Goal: Information Seeking & Learning: Compare options

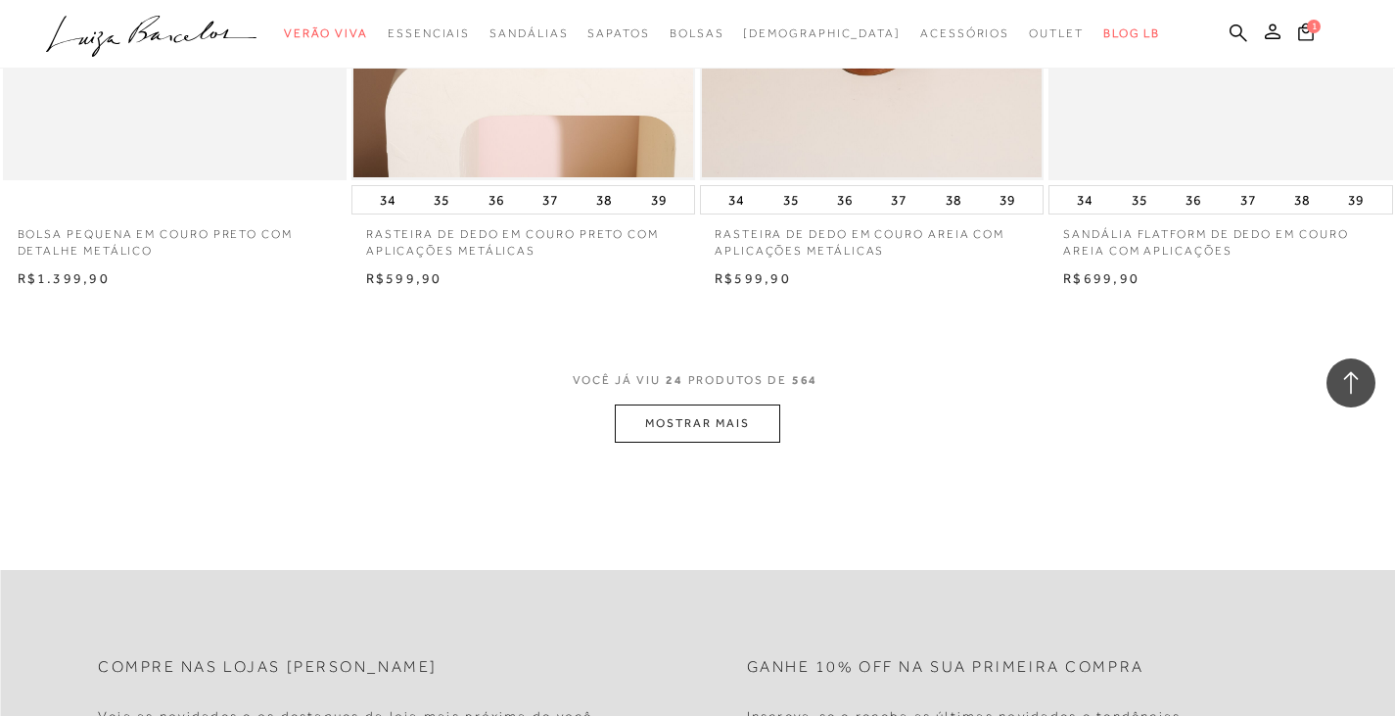
scroll to position [3910, 0]
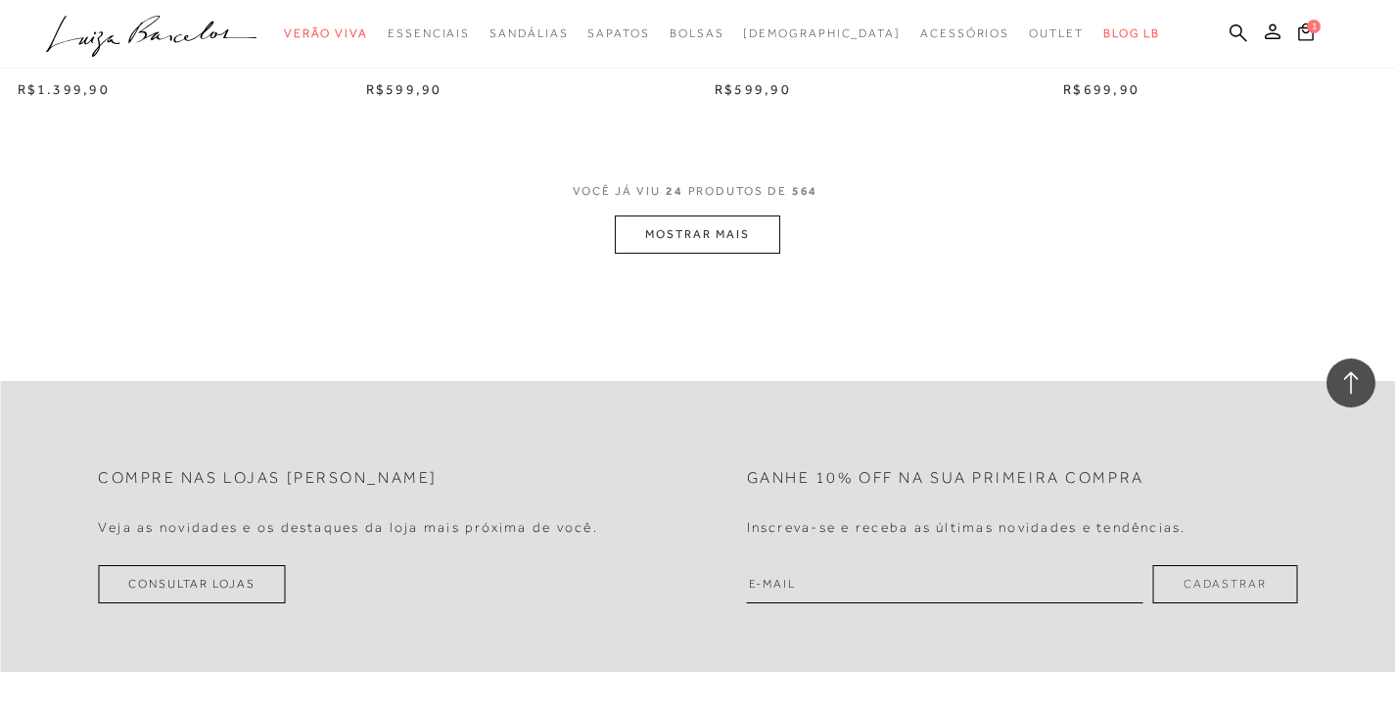
click at [719, 235] on button "MOSTRAR MAIS" at bounding box center [697, 234] width 164 height 38
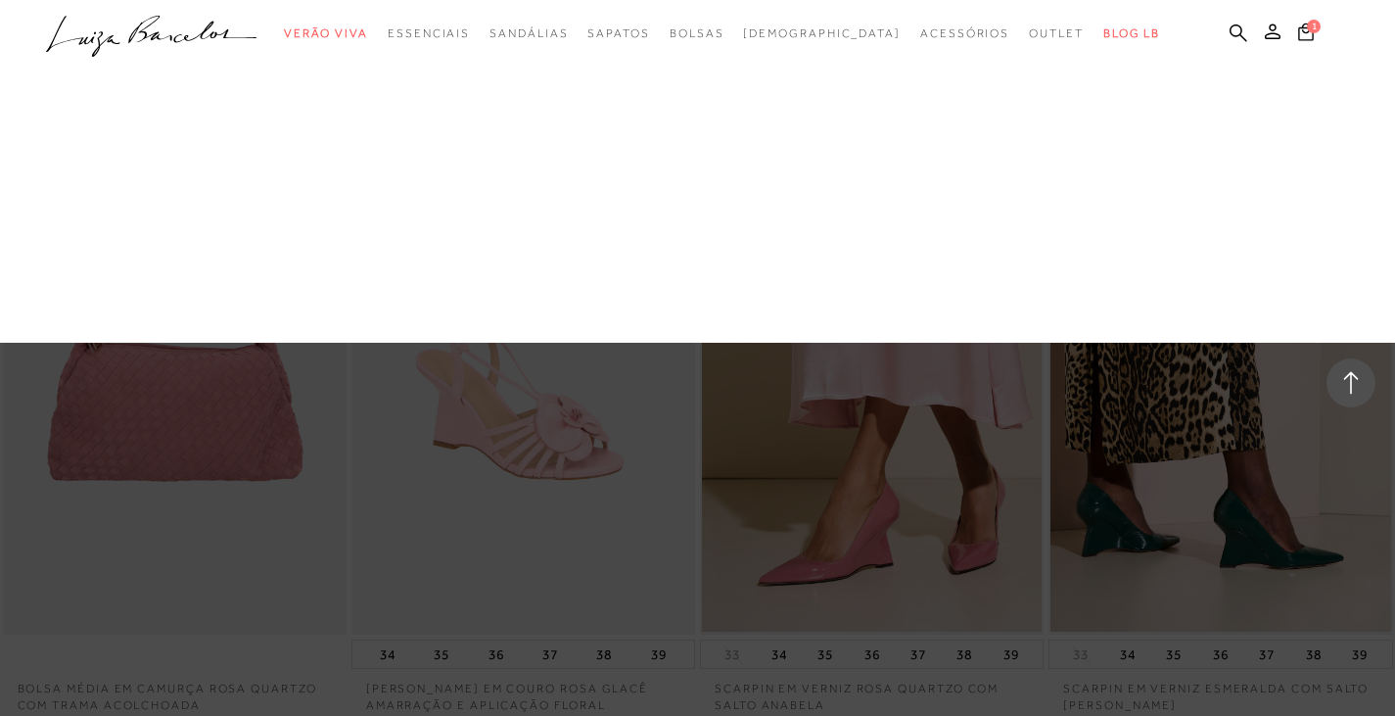
click at [0, 0] on link "Carteira" at bounding box center [0, 0] width 0 height 0
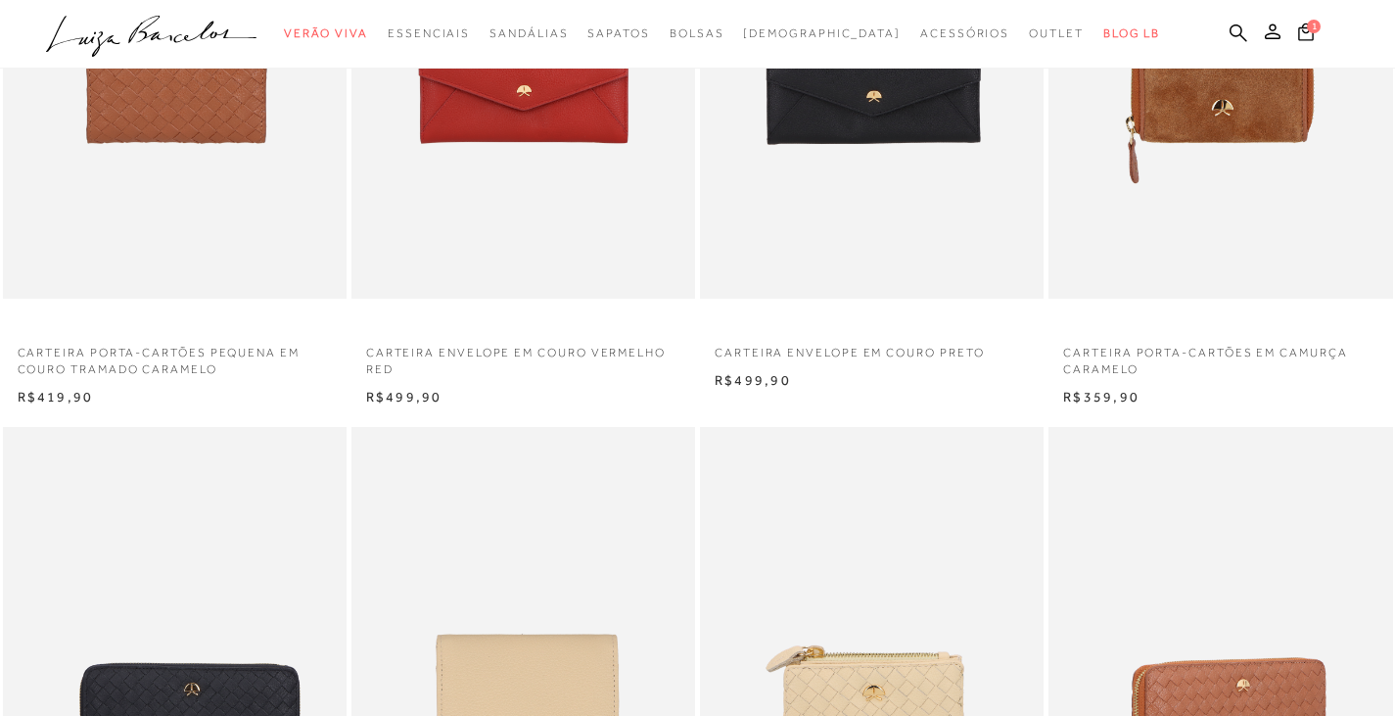
scroll to position [587, 0]
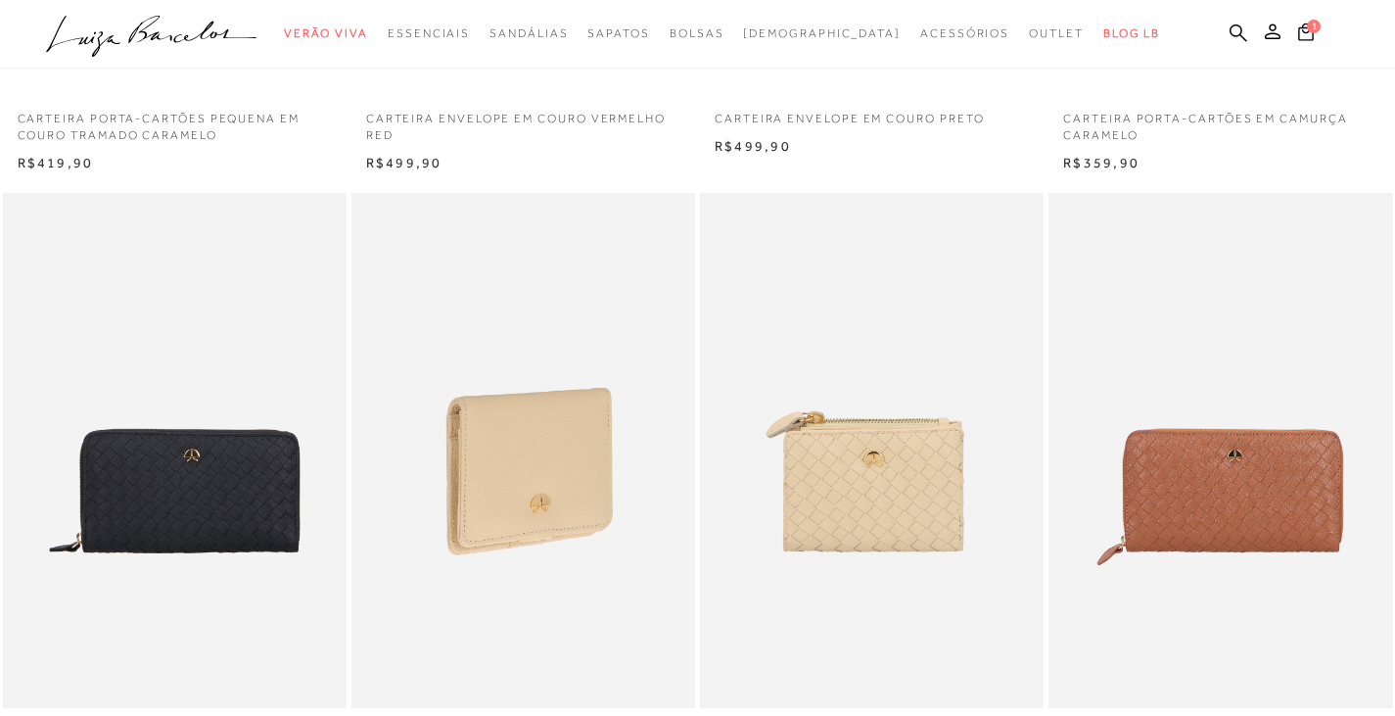
click at [495, 499] on img at bounding box center [524, 451] width 342 height 516
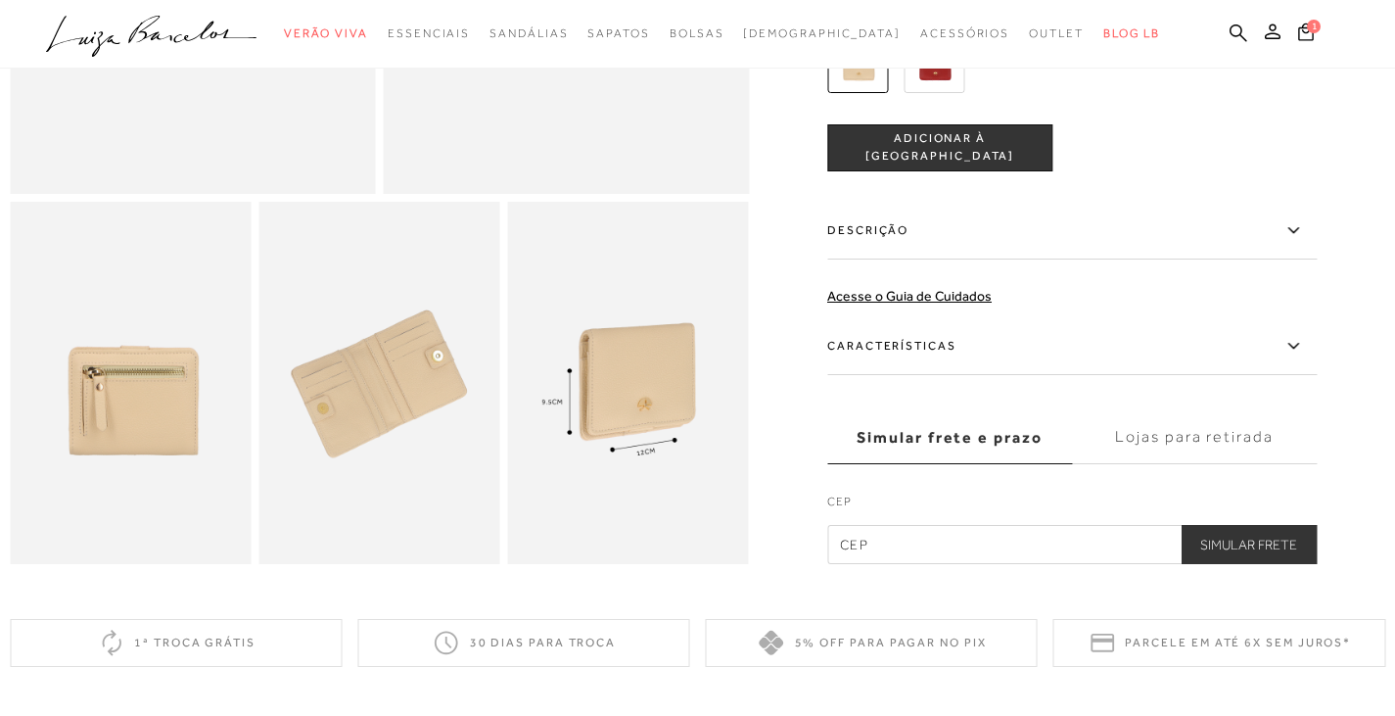
scroll to position [587, 0]
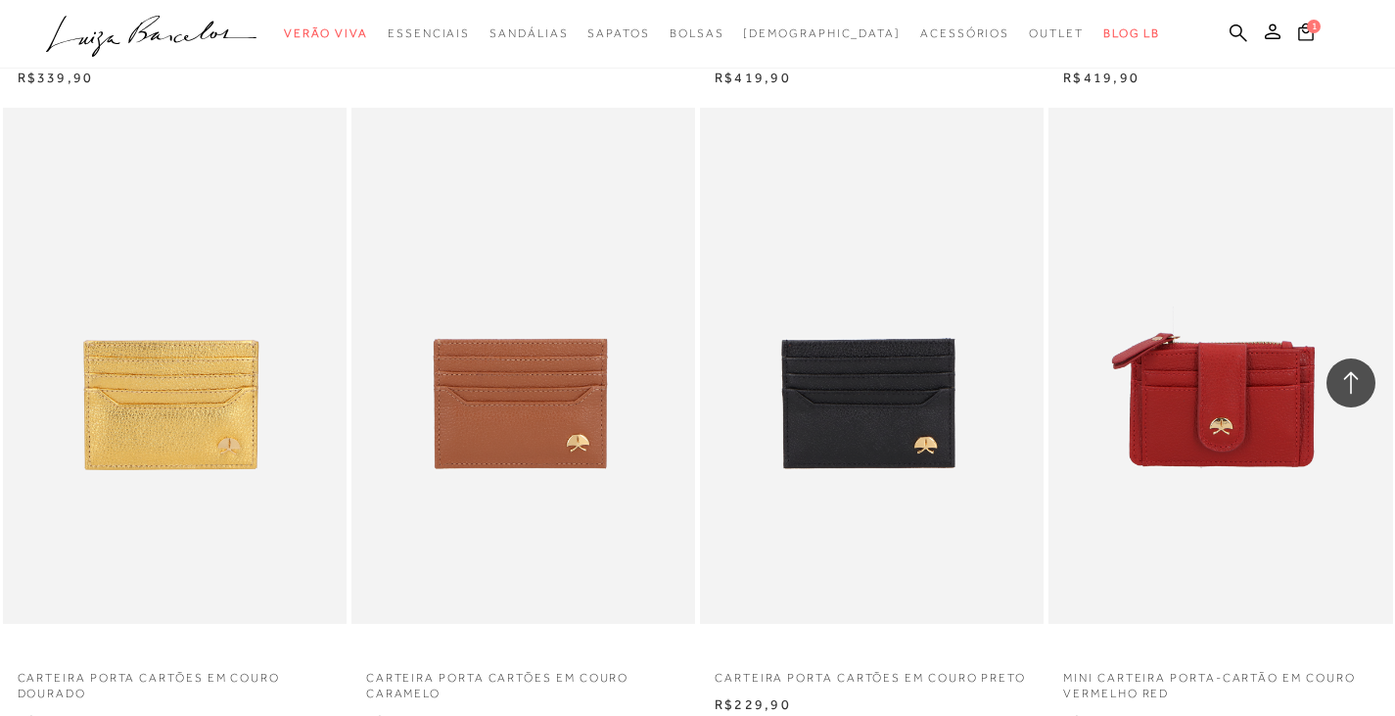
scroll to position [1761, 0]
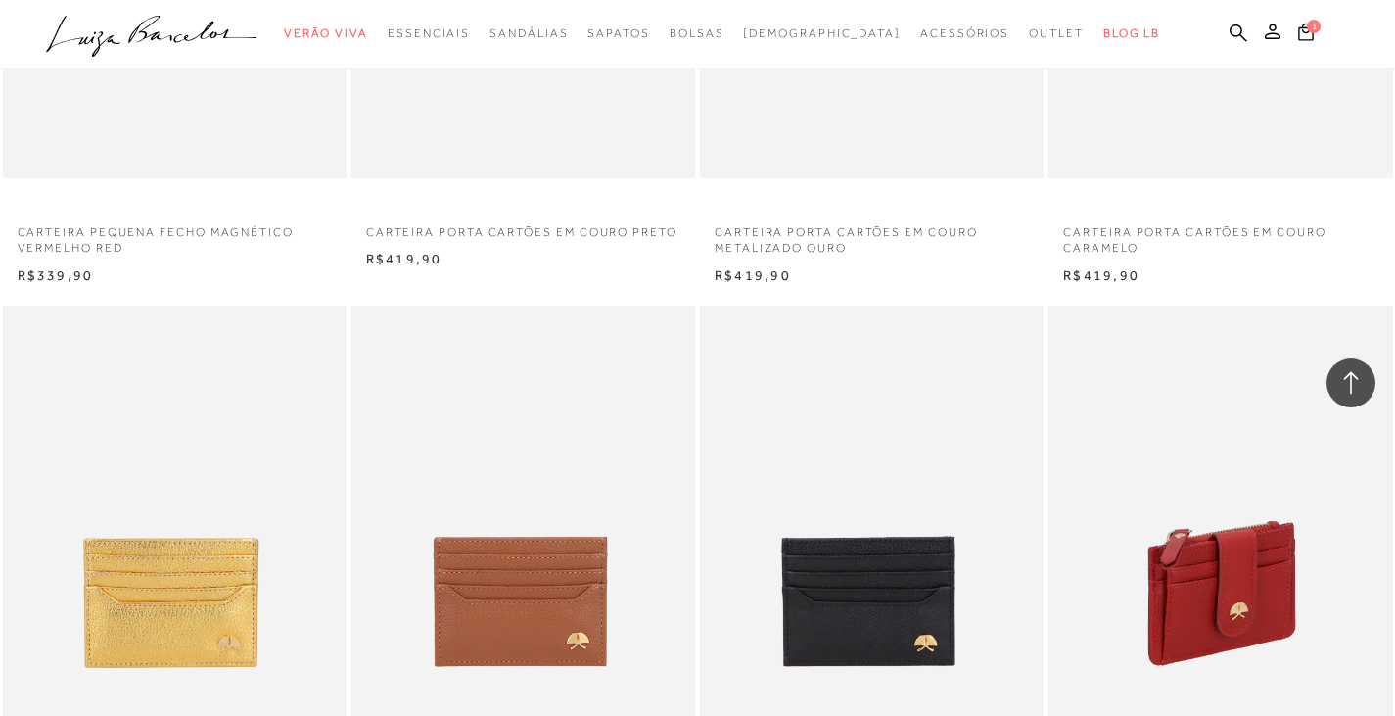
click at [1214, 546] on img at bounding box center [1221, 563] width 342 height 516
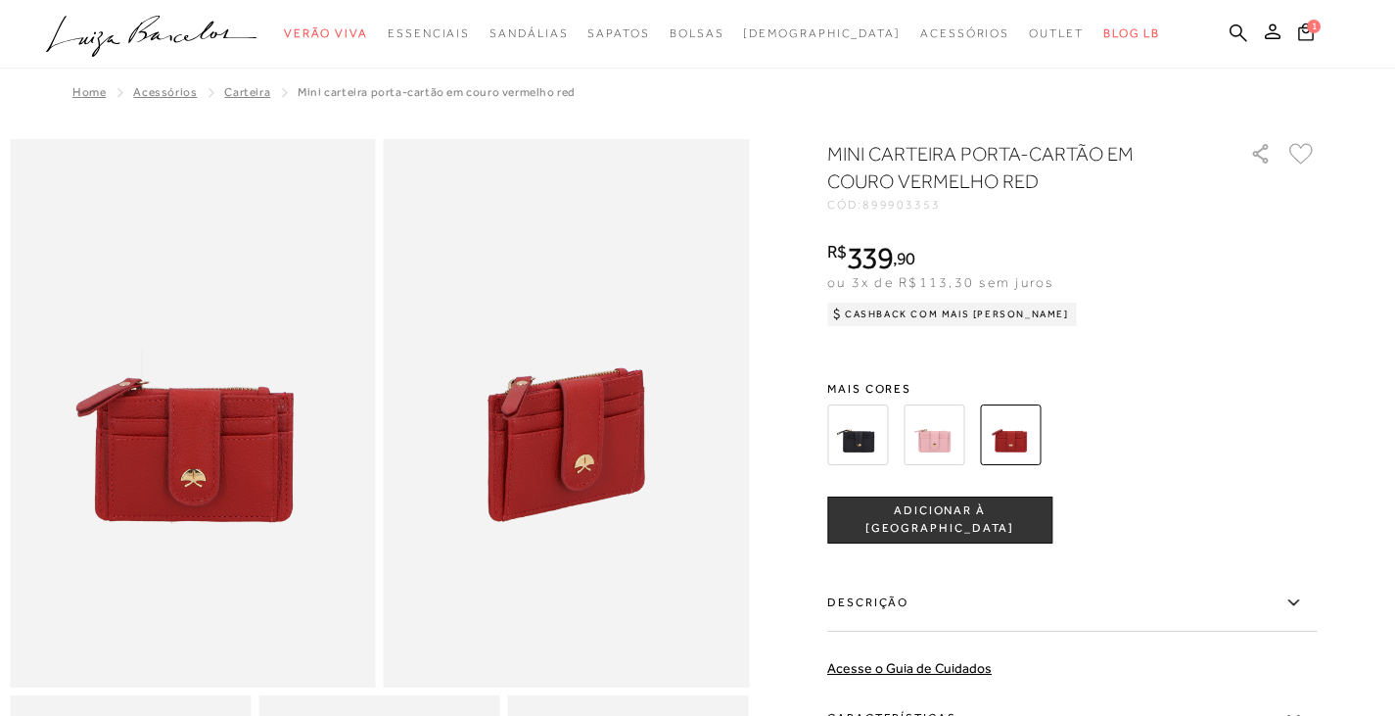
click at [879, 437] on img at bounding box center [857, 434] width 61 height 61
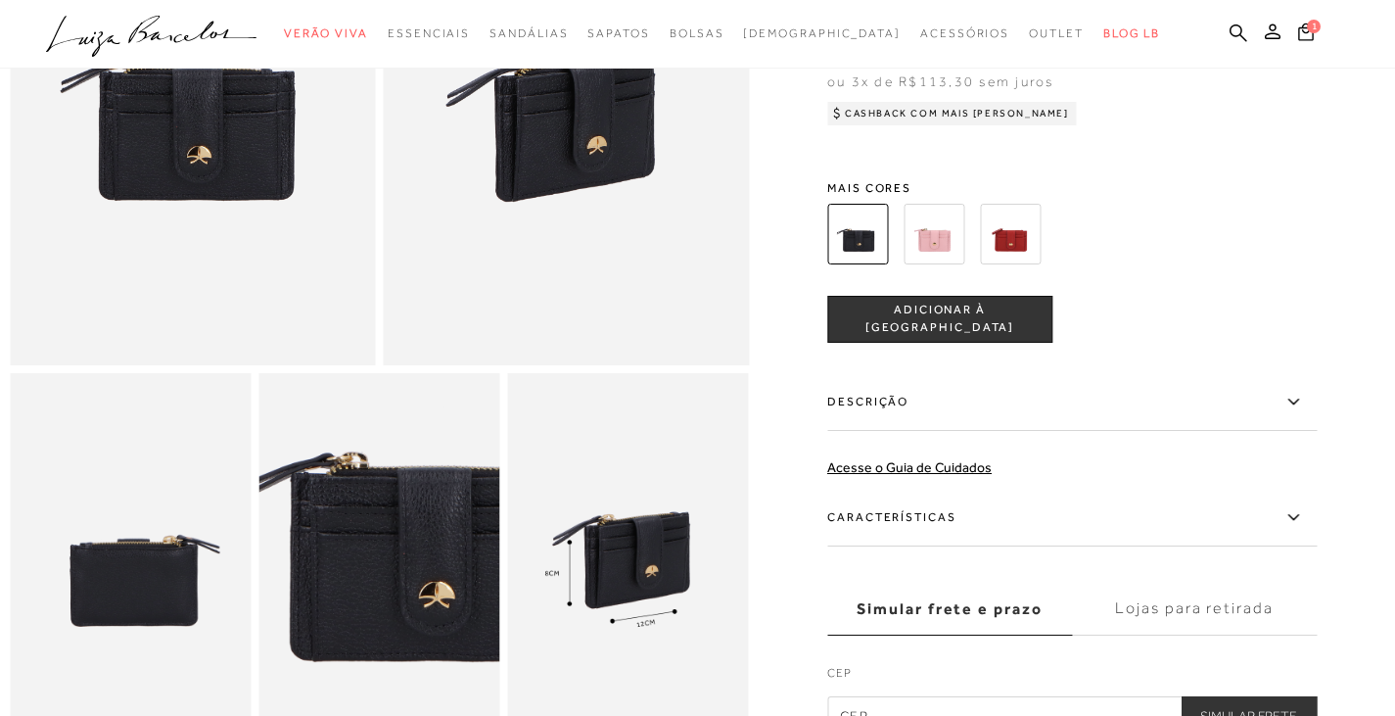
scroll to position [294, 0]
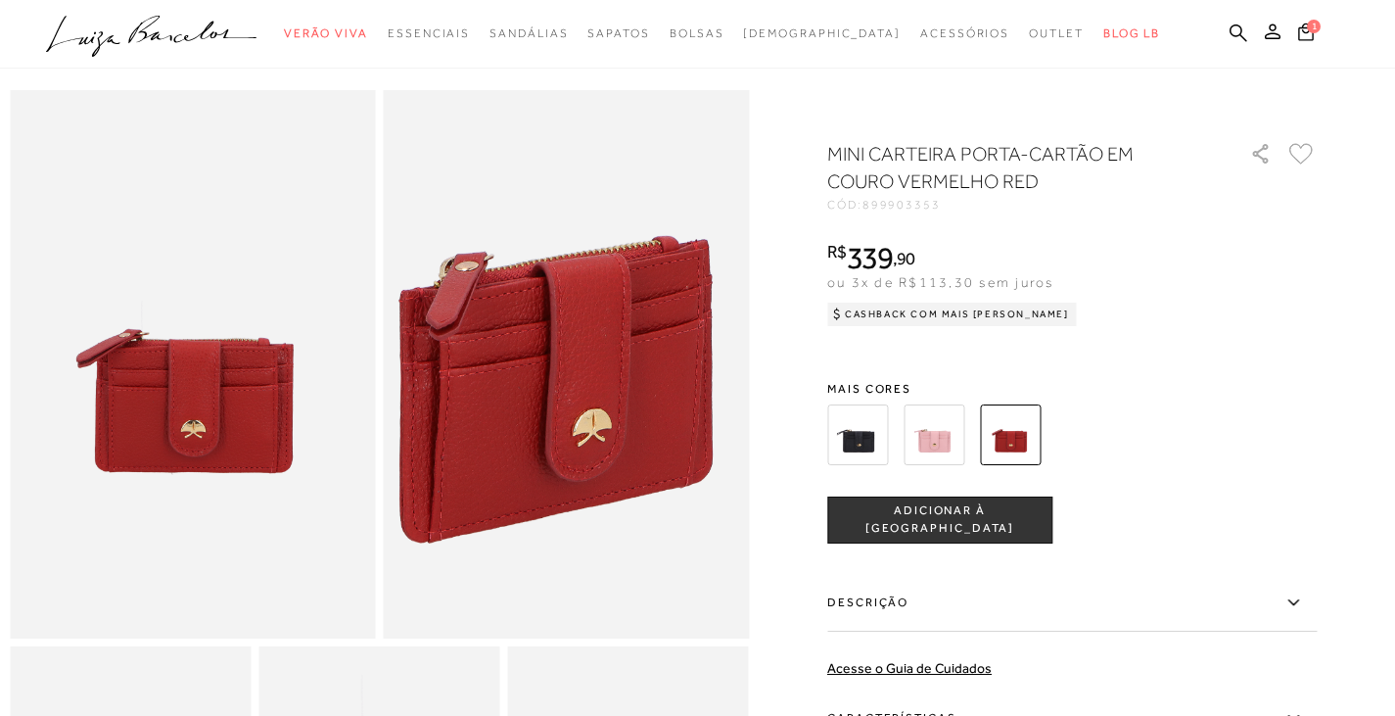
scroll to position [98, 0]
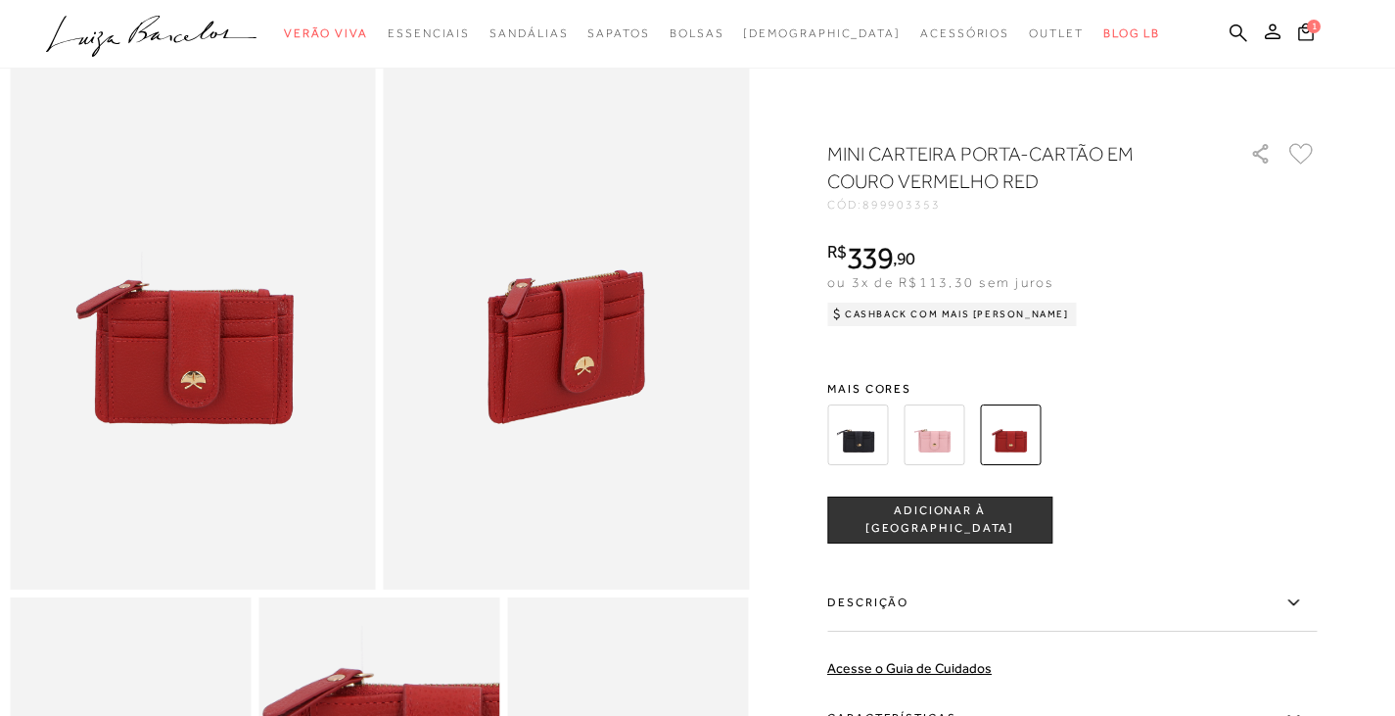
click at [857, 440] on img at bounding box center [857, 434] width 61 height 61
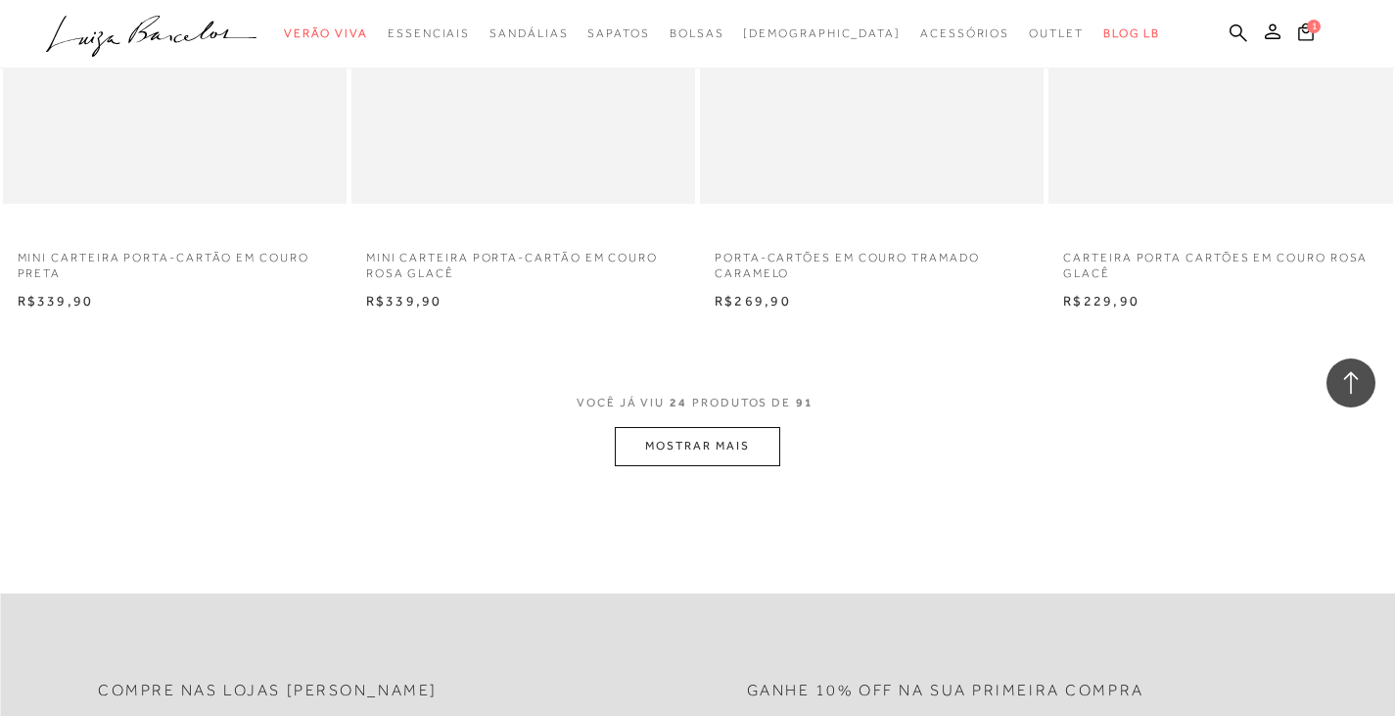
scroll to position [3902, 0]
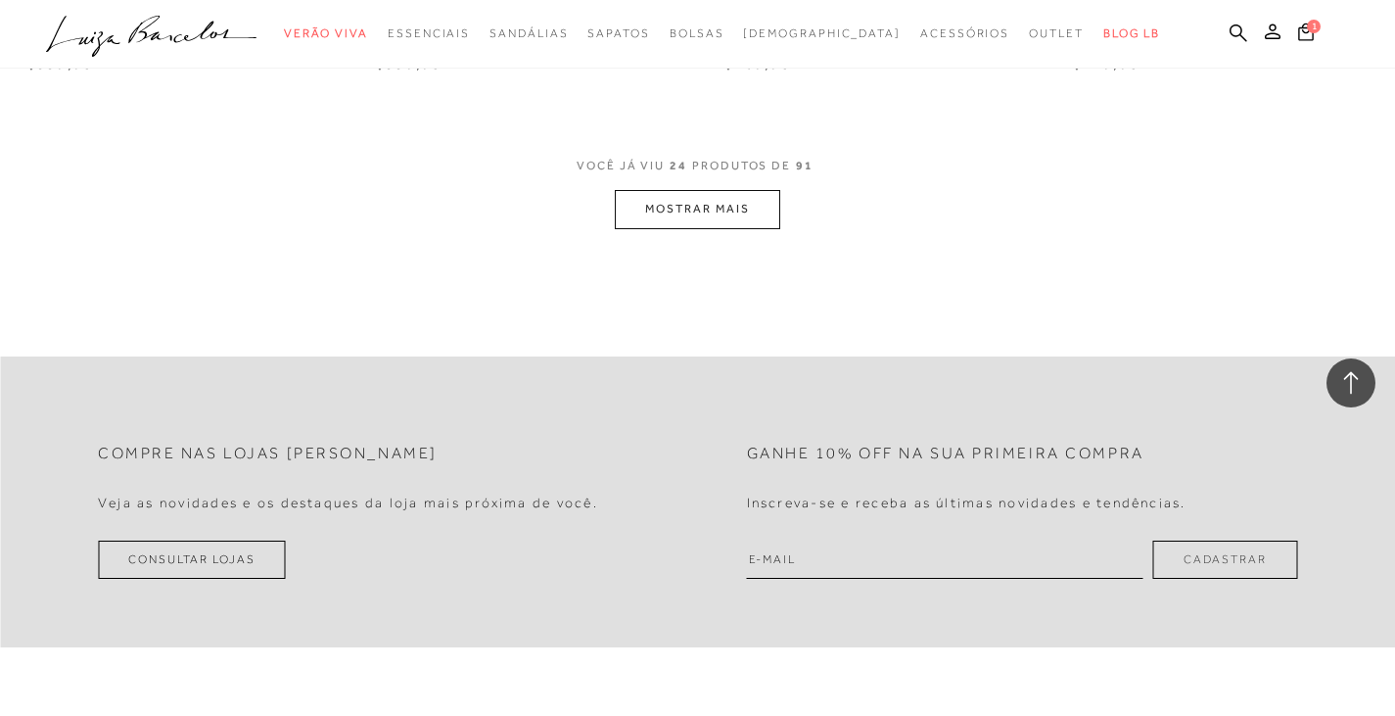
click at [760, 224] on button "MOSTRAR MAIS" at bounding box center [697, 209] width 164 height 38
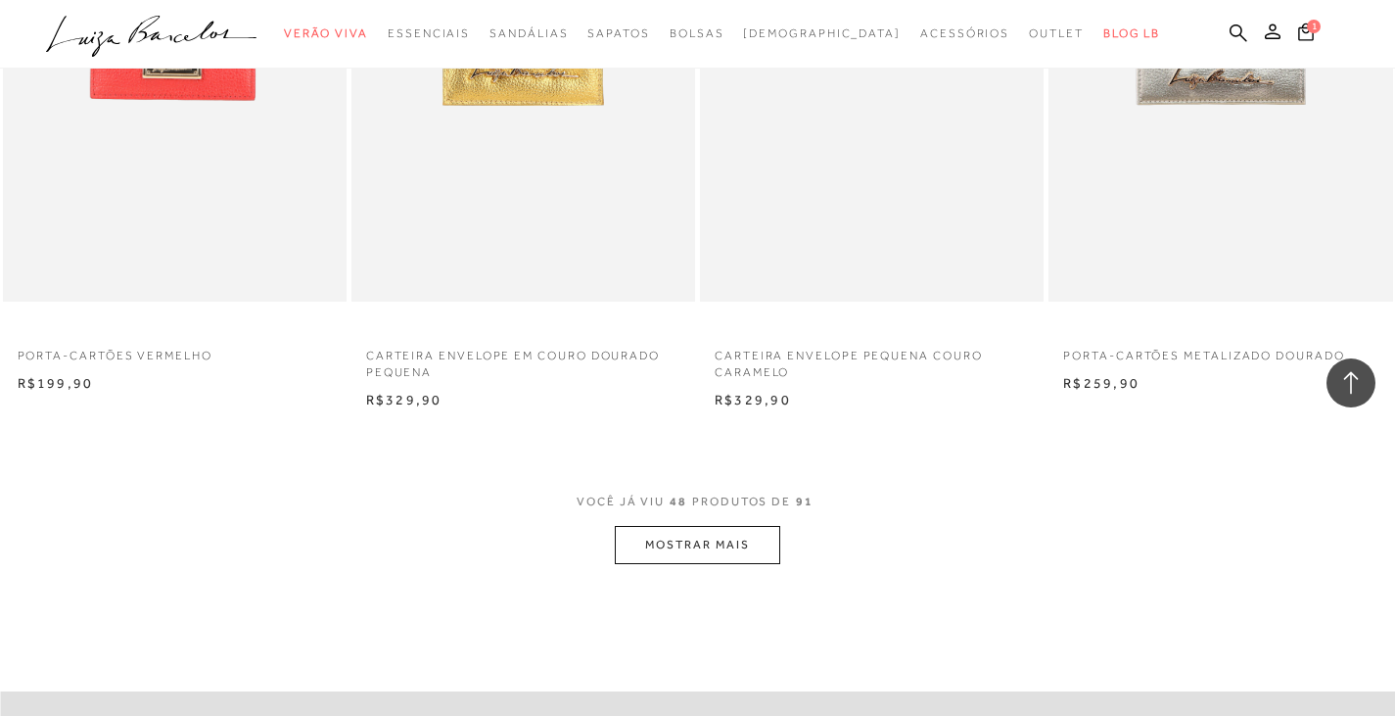
scroll to position [7721, 0]
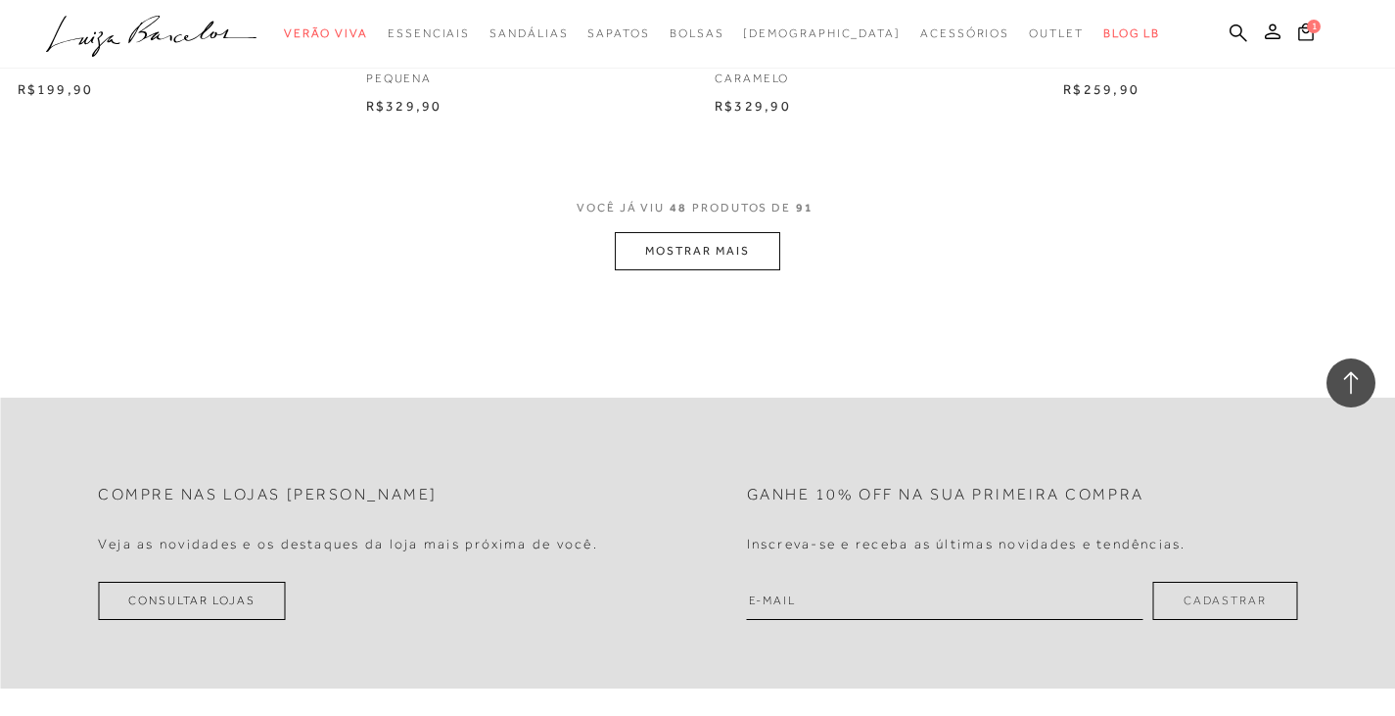
click at [712, 233] on button "MOSTRAR MAIS" at bounding box center [697, 251] width 164 height 38
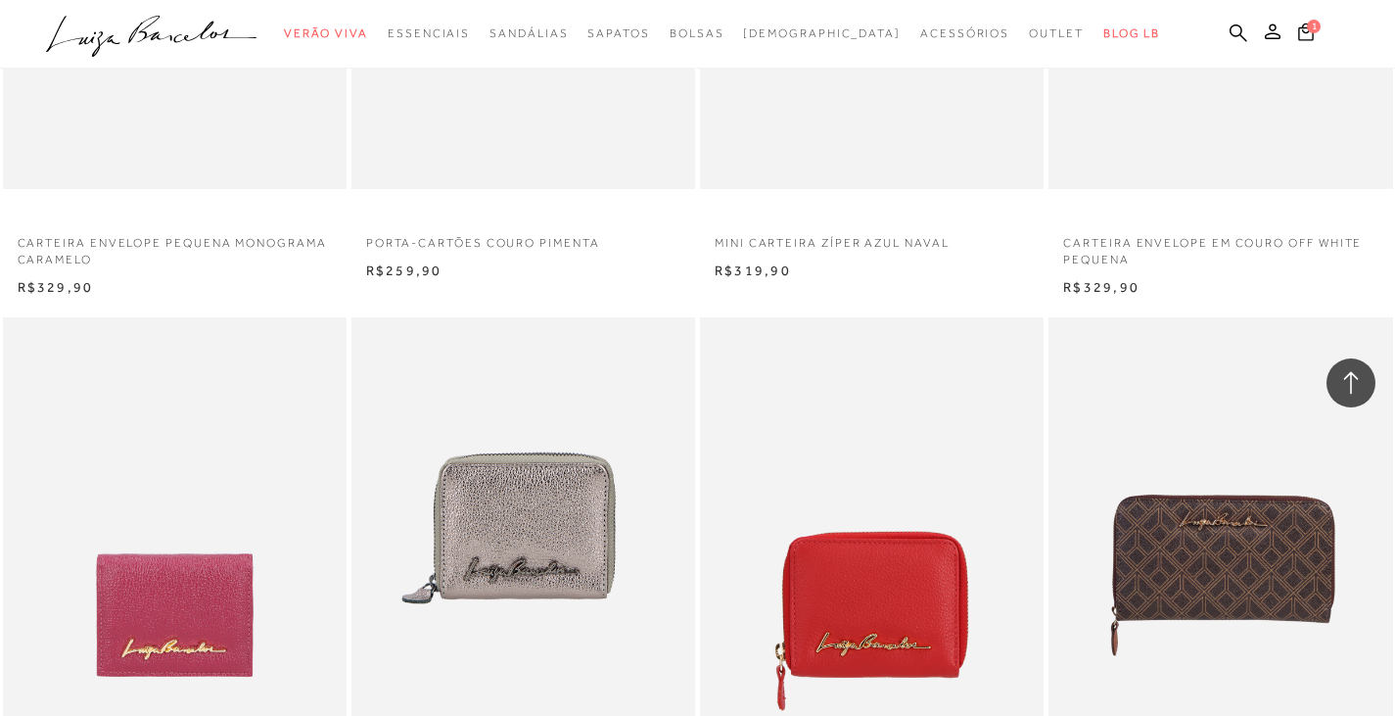
scroll to position [10462, 0]
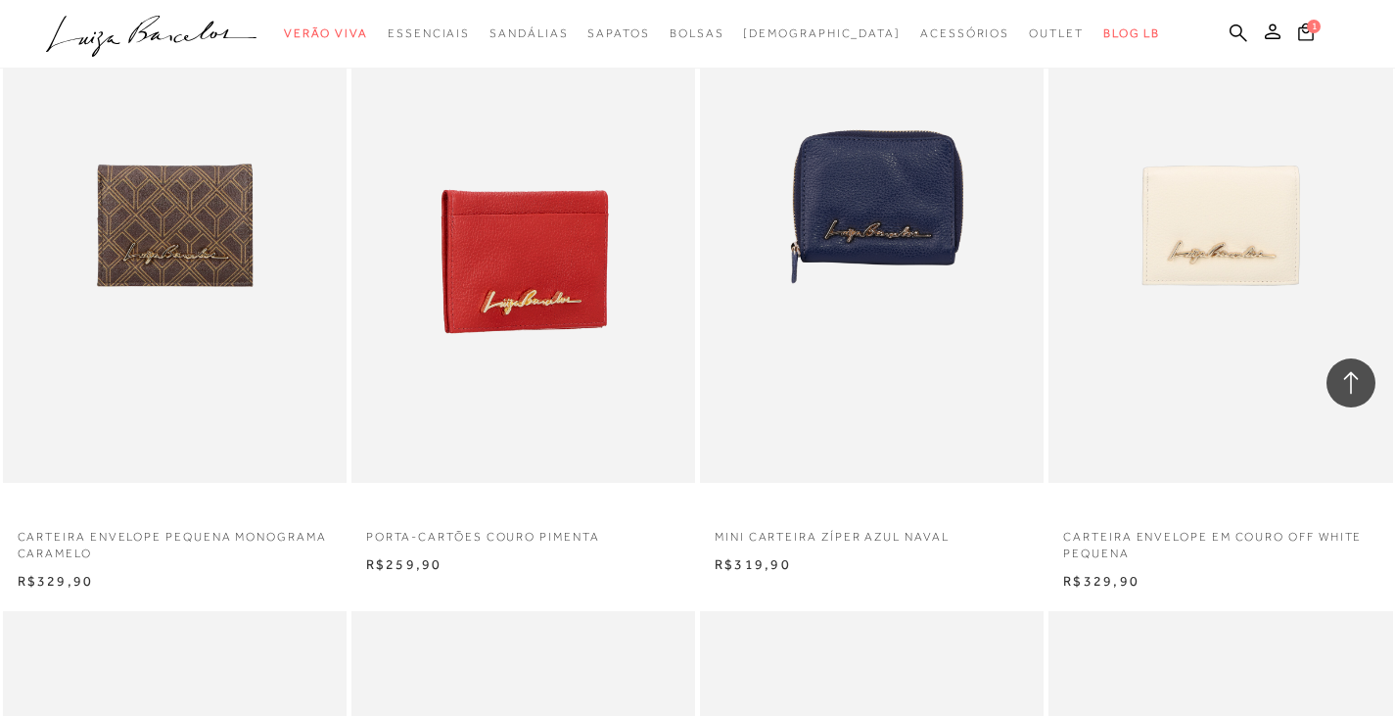
click at [567, 227] on img at bounding box center [524, 226] width 342 height 516
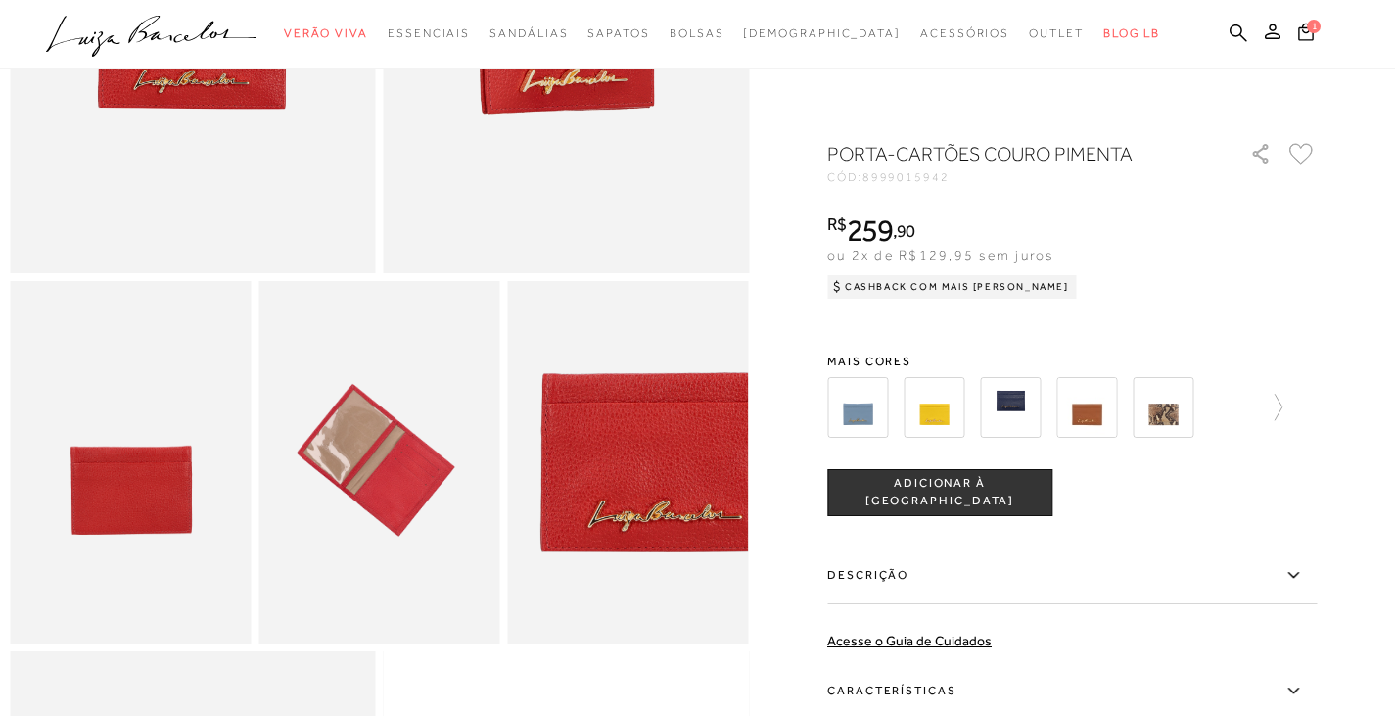
scroll to position [490, 0]
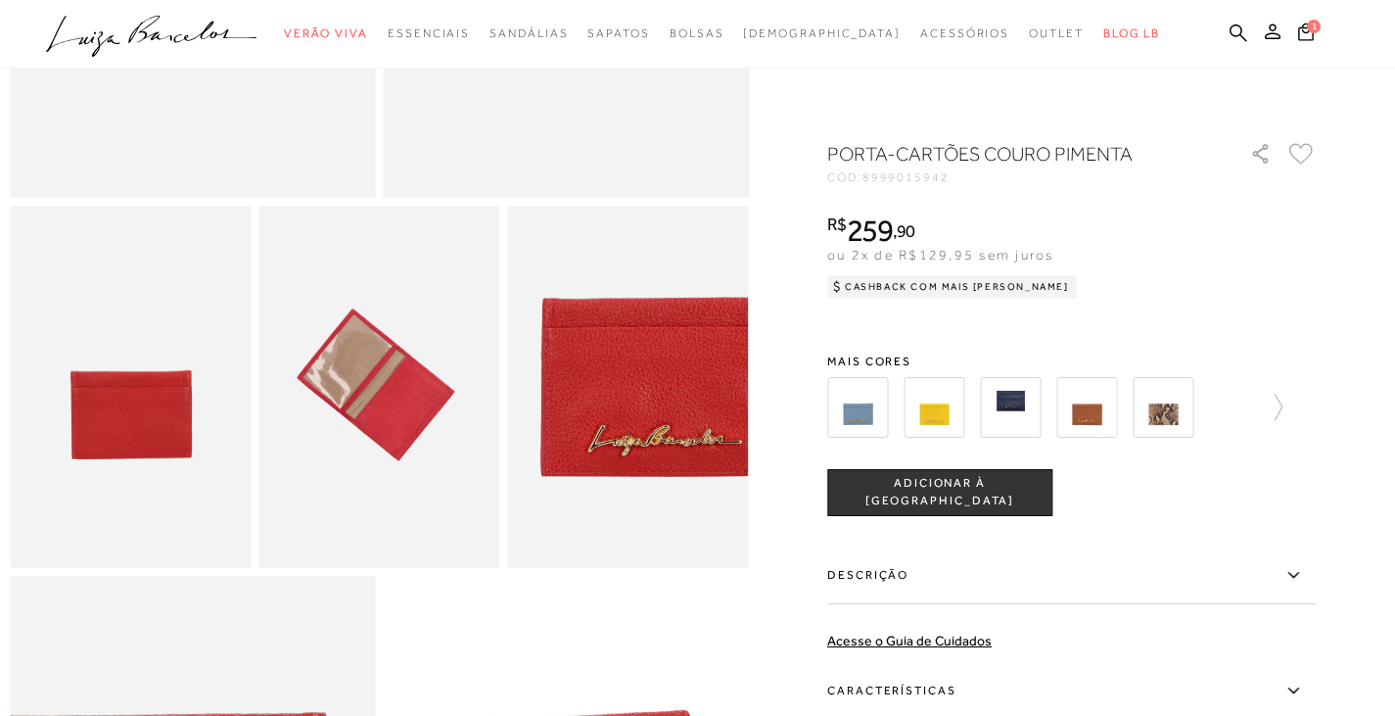
click at [1030, 418] on img at bounding box center [1010, 407] width 61 height 61
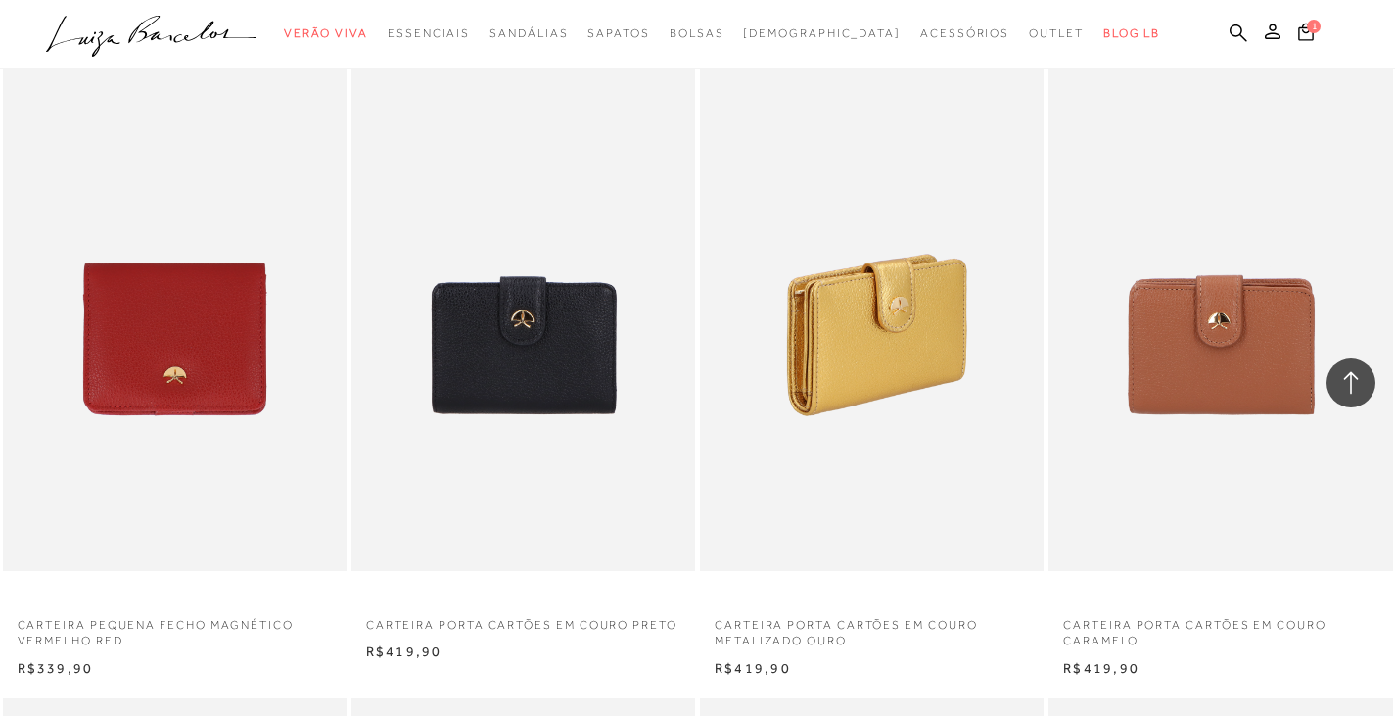
scroll to position [1371, 0]
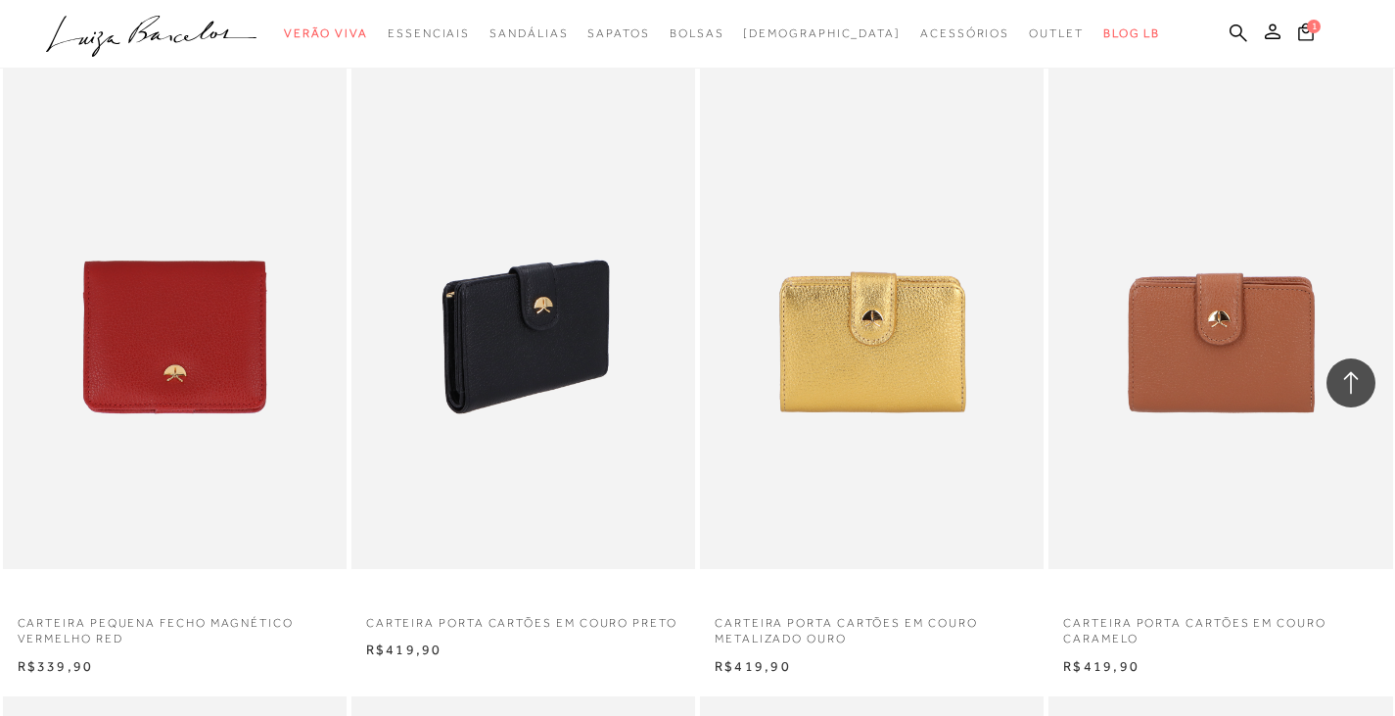
click at [520, 353] on img at bounding box center [524, 311] width 342 height 516
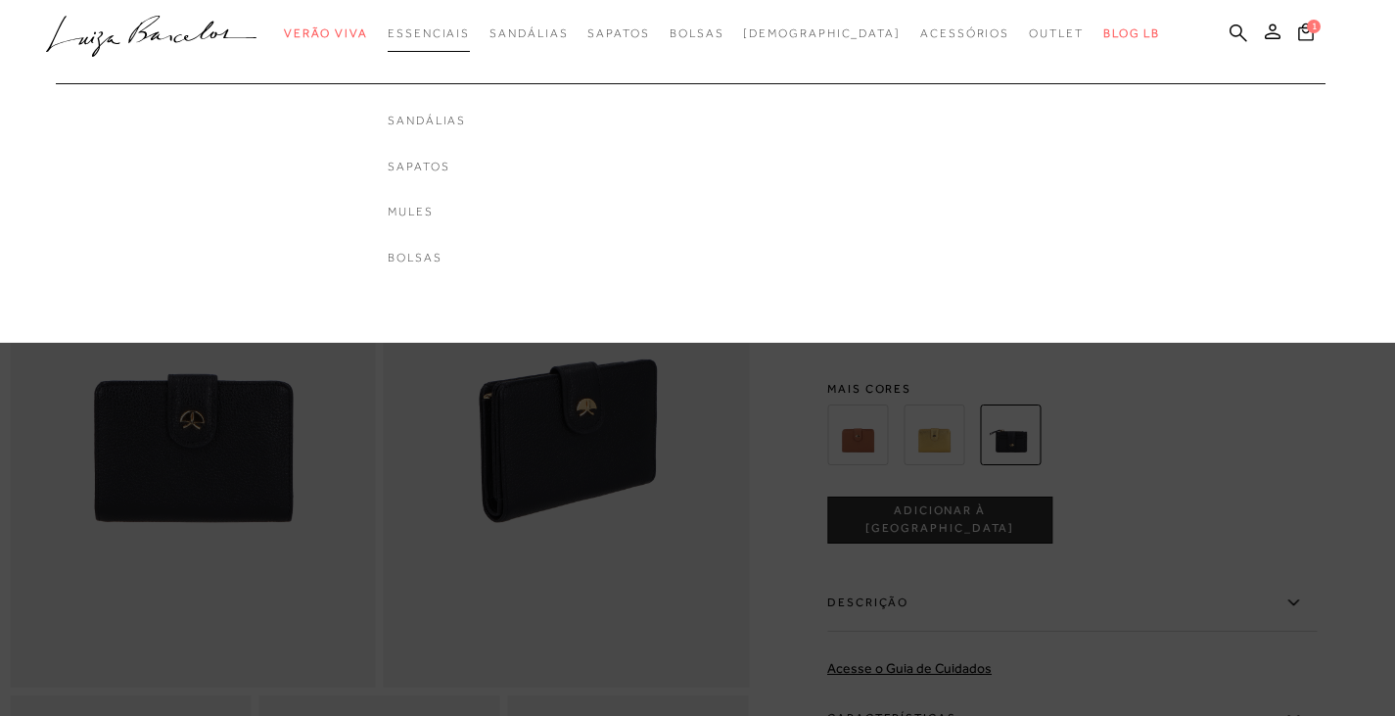
click at [446, 29] on span "Essenciais" at bounding box center [429, 33] width 82 height 14
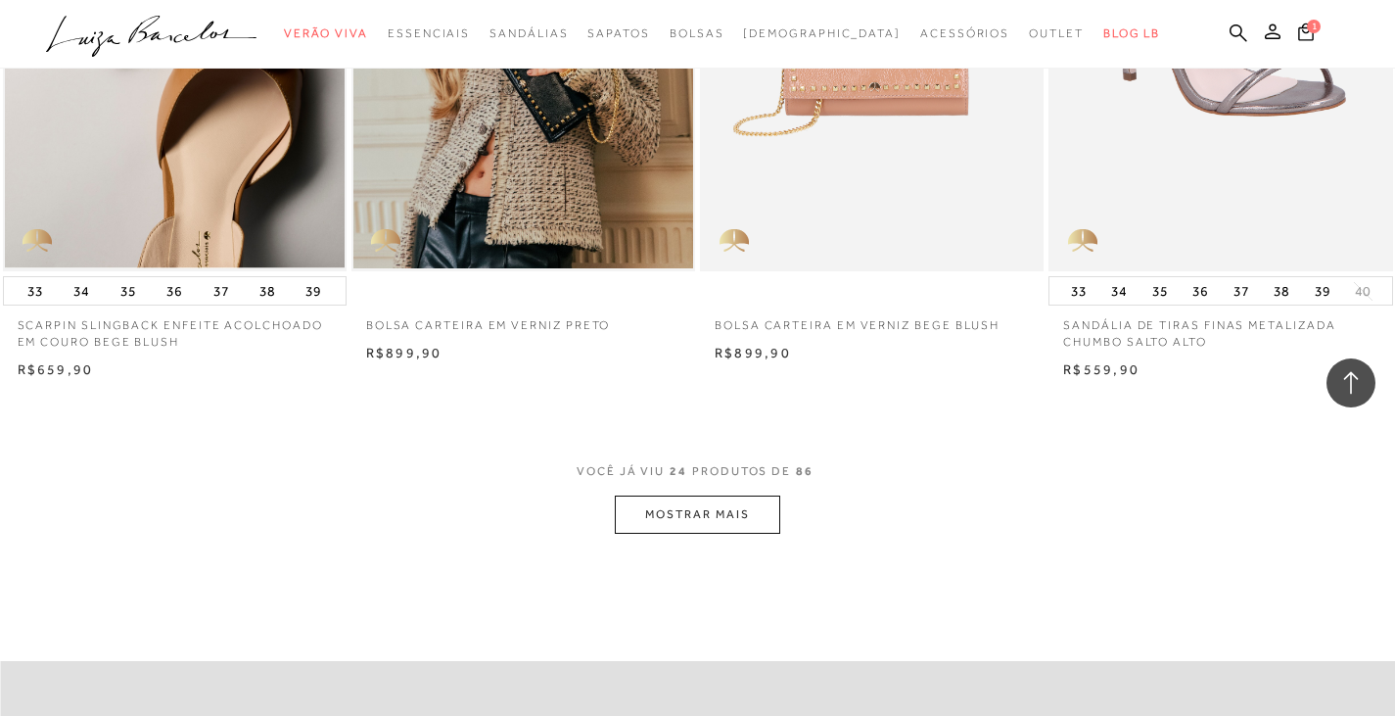
scroll to position [4014, 0]
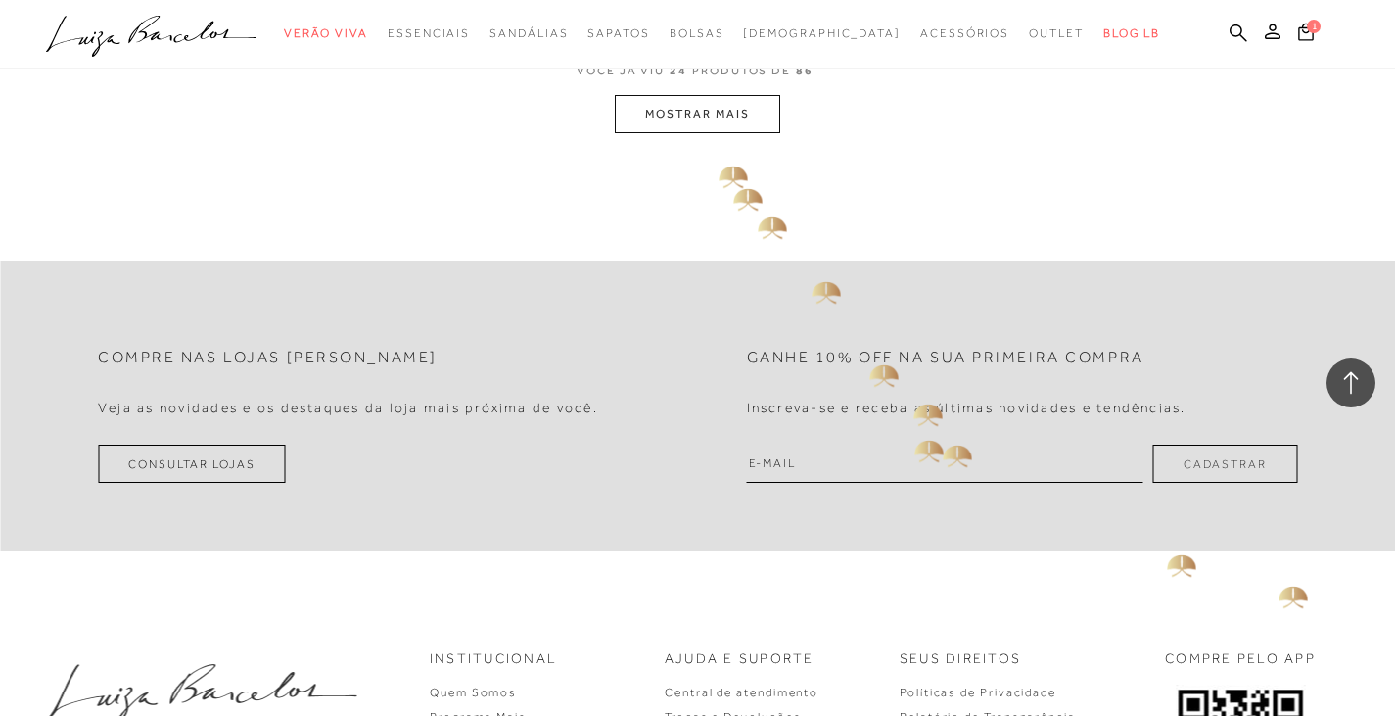
click at [700, 116] on button "MOSTRAR MAIS" at bounding box center [697, 114] width 164 height 38
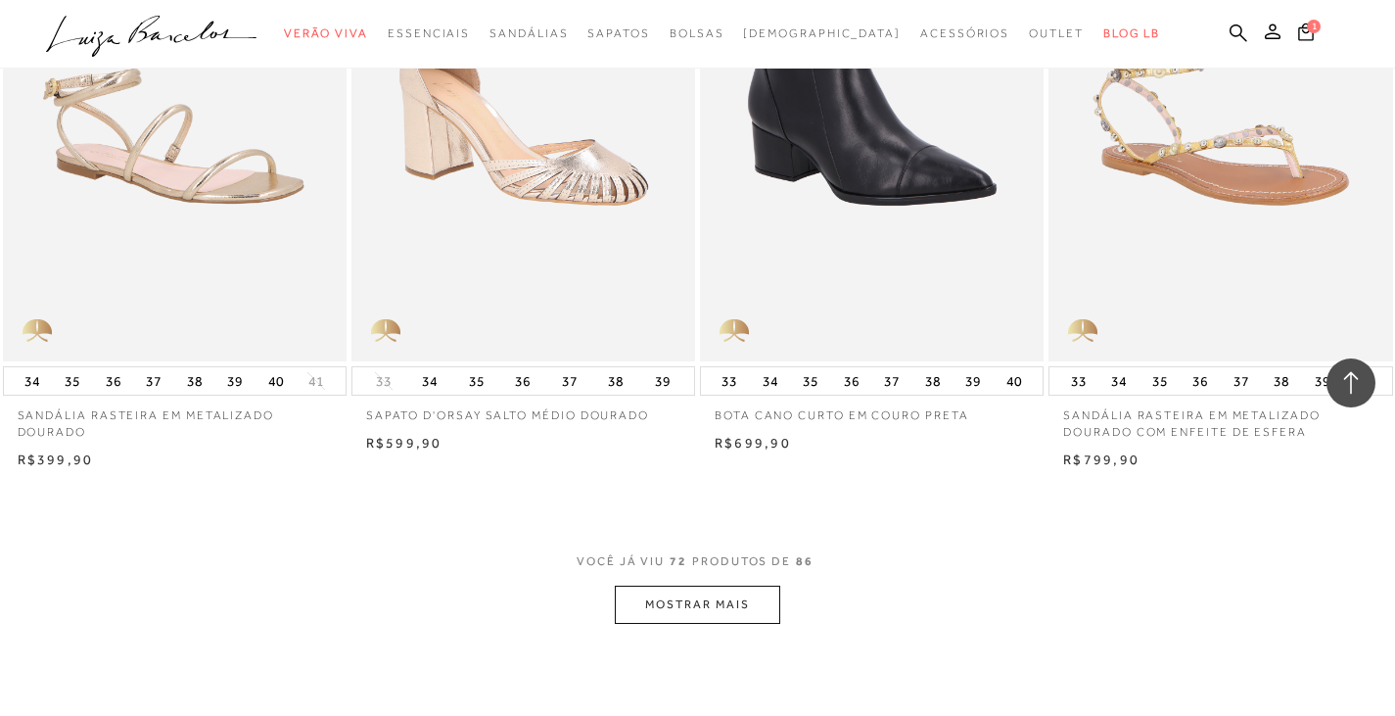
scroll to position [11305, 0]
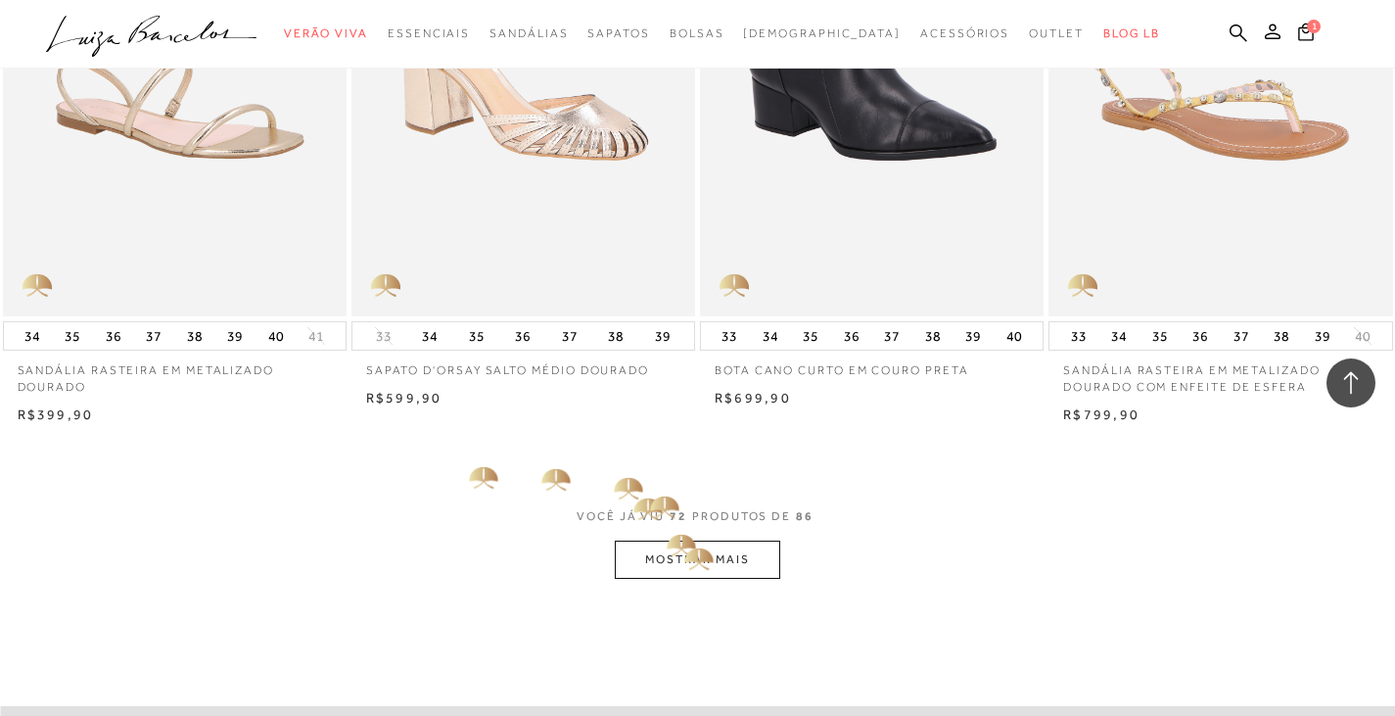
click at [681, 541] on button "MOSTRAR MAIS" at bounding box center [697, 559] width 164 height 38
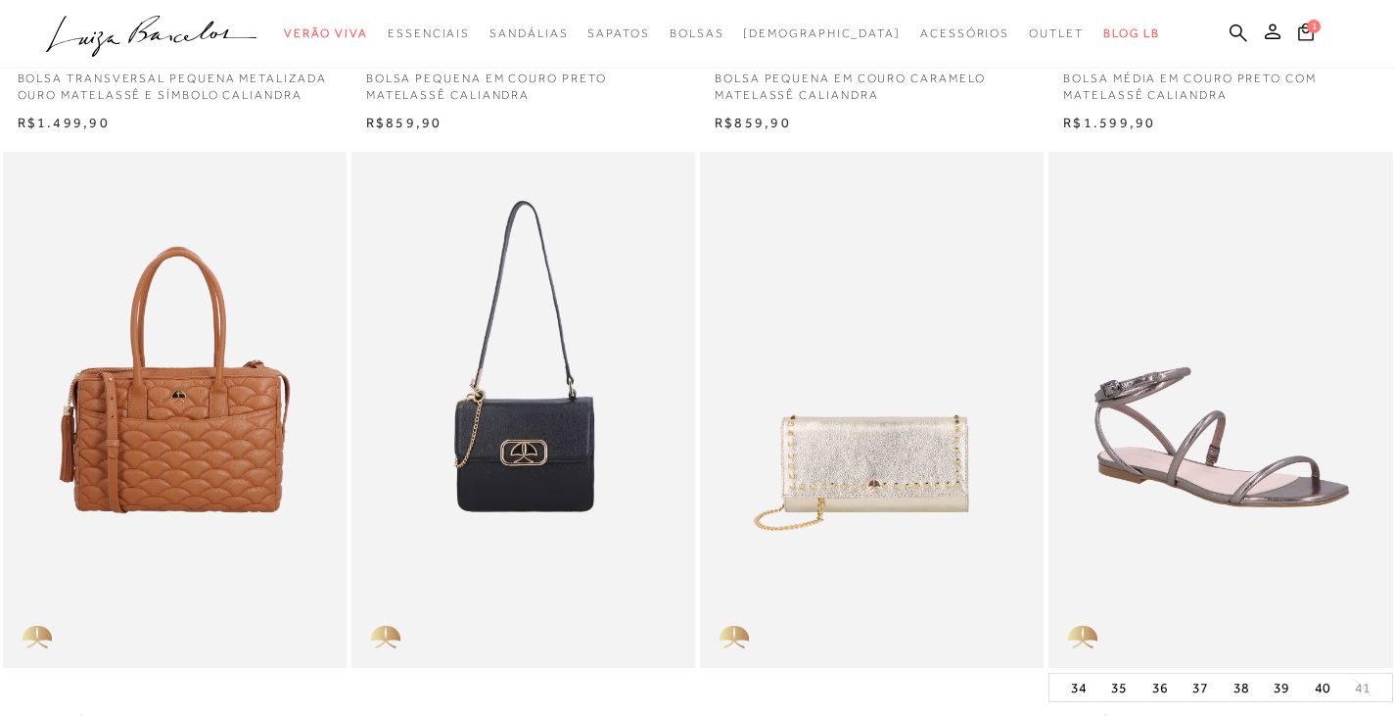
scroll to position [0, 0]
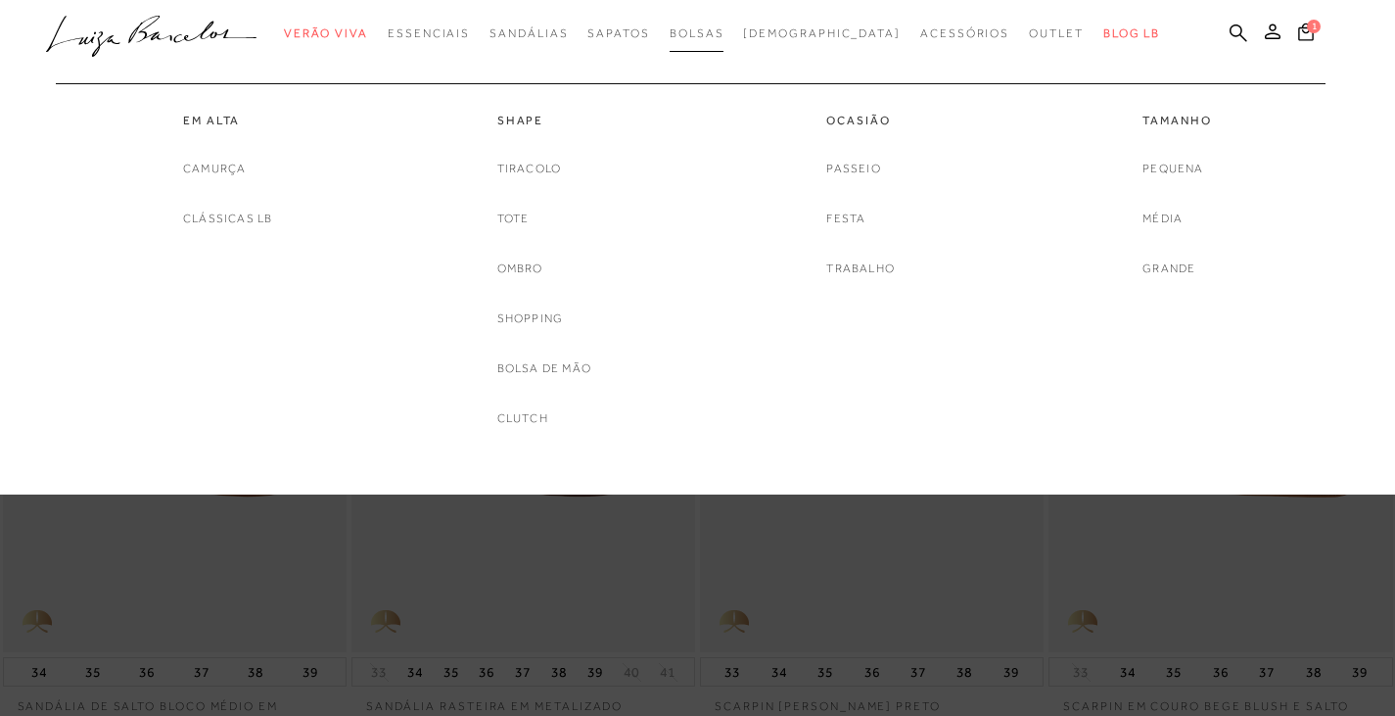
click at [724, 38] on span "Bolsas" at bounding box center [697, 33] width 55 height 14
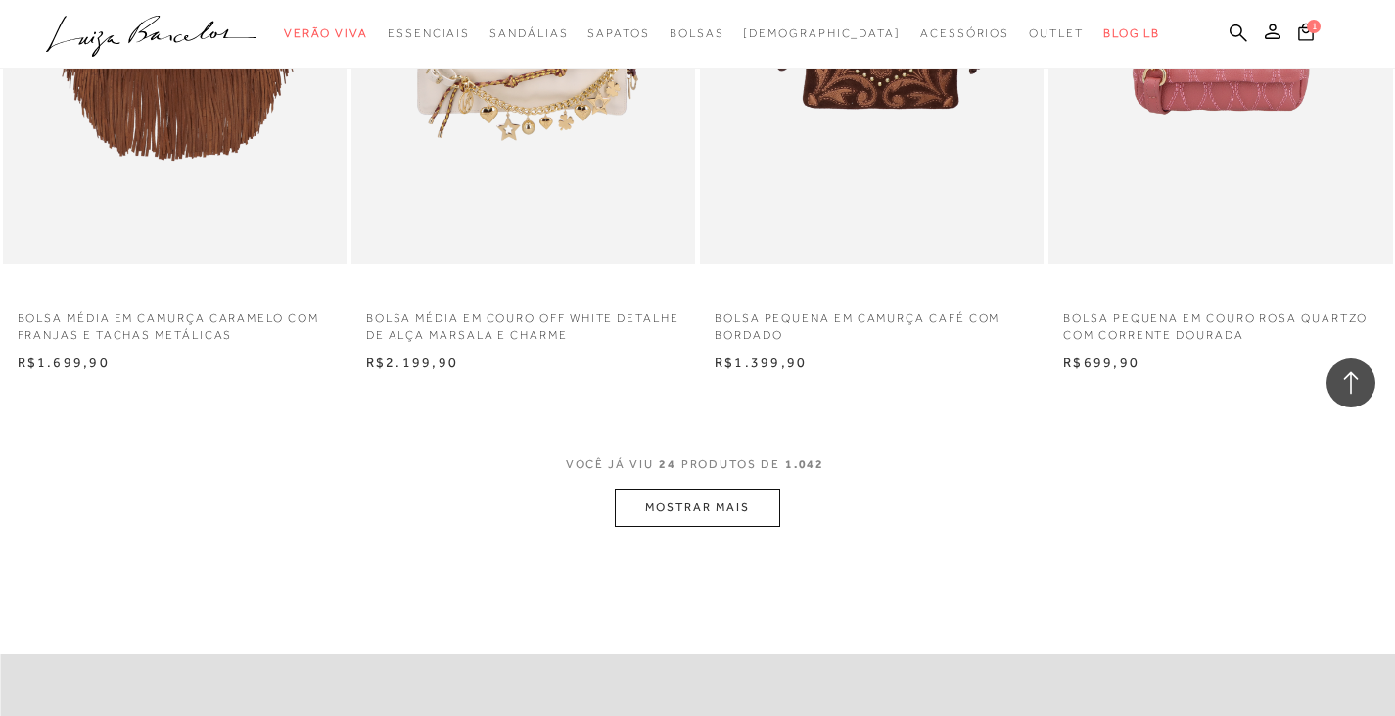
scroll to position [3622, 0]
click at [724, 502] on button "MOSTRAR MAIS" at bounding box center [697, 506] width 164 height 38
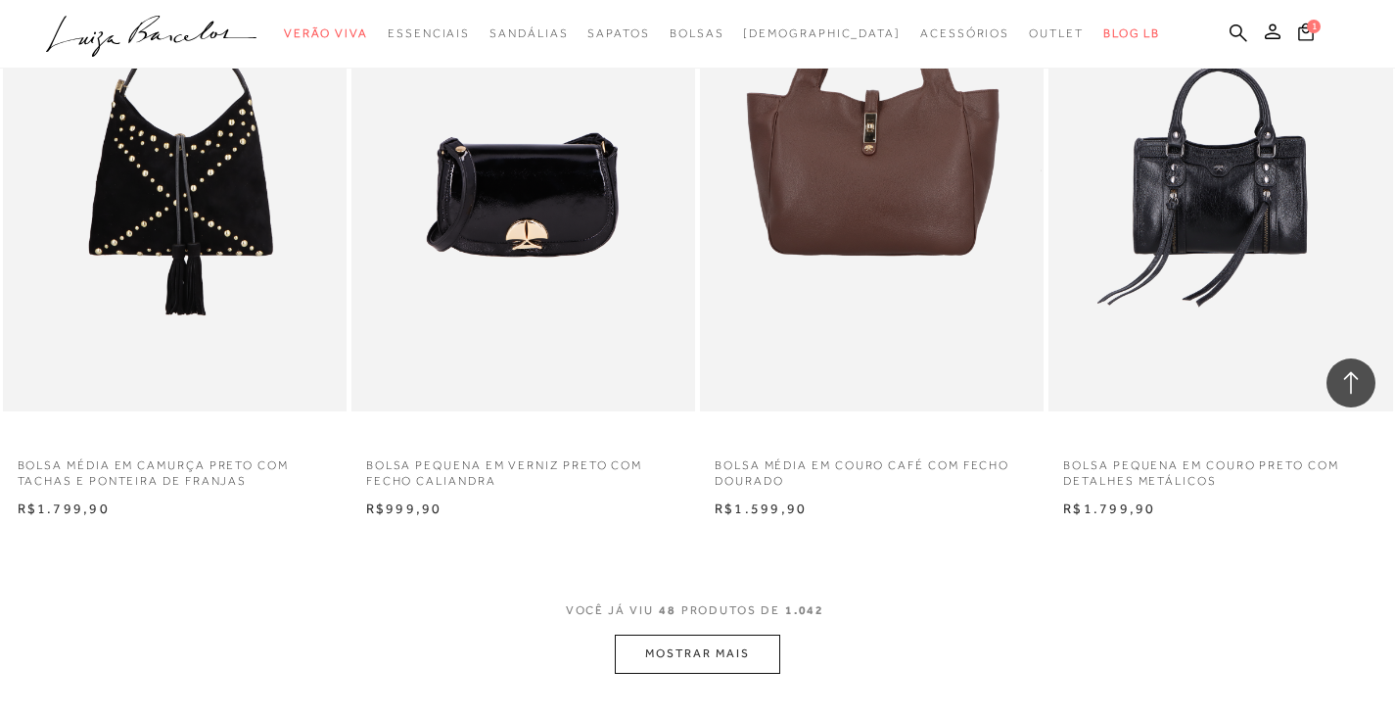
scroll to position [7538, 0]
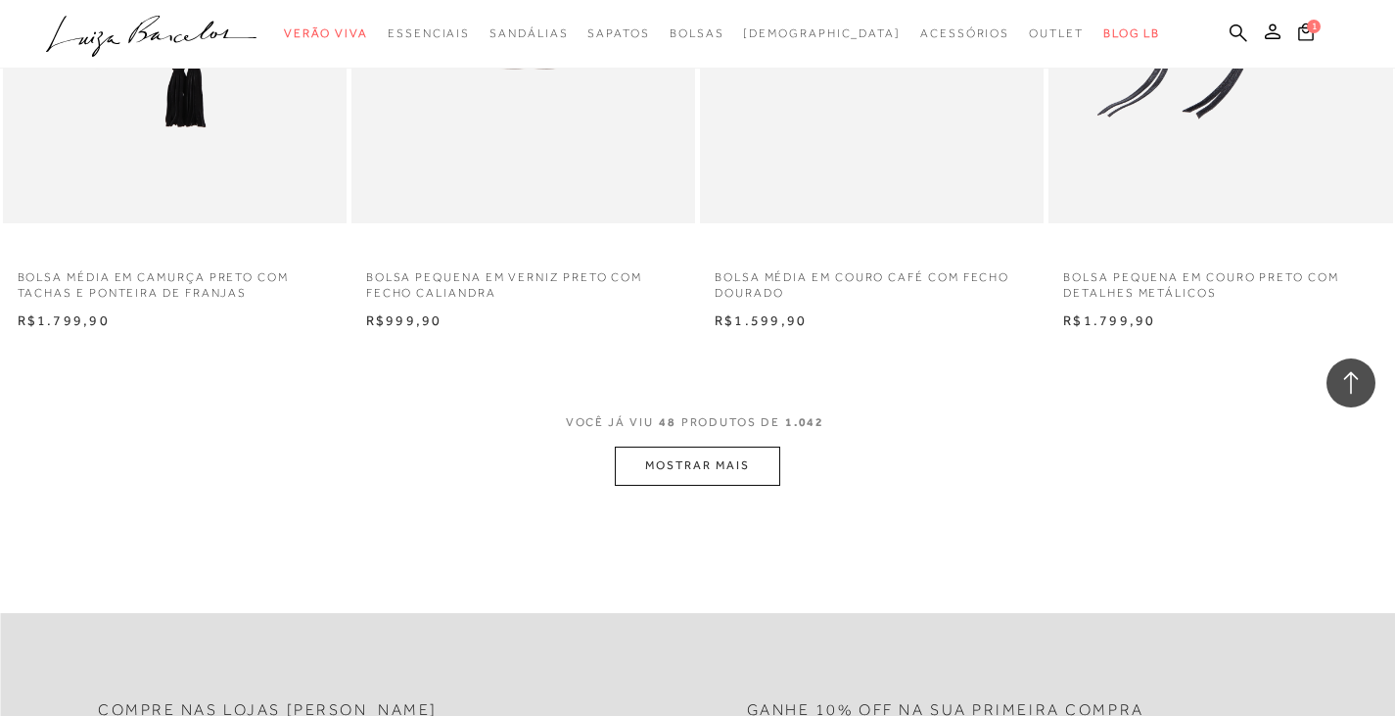
click at [737, 485] on button "MOSTRAR MAIS" at bounding box center [697, 465] width 164 height 38
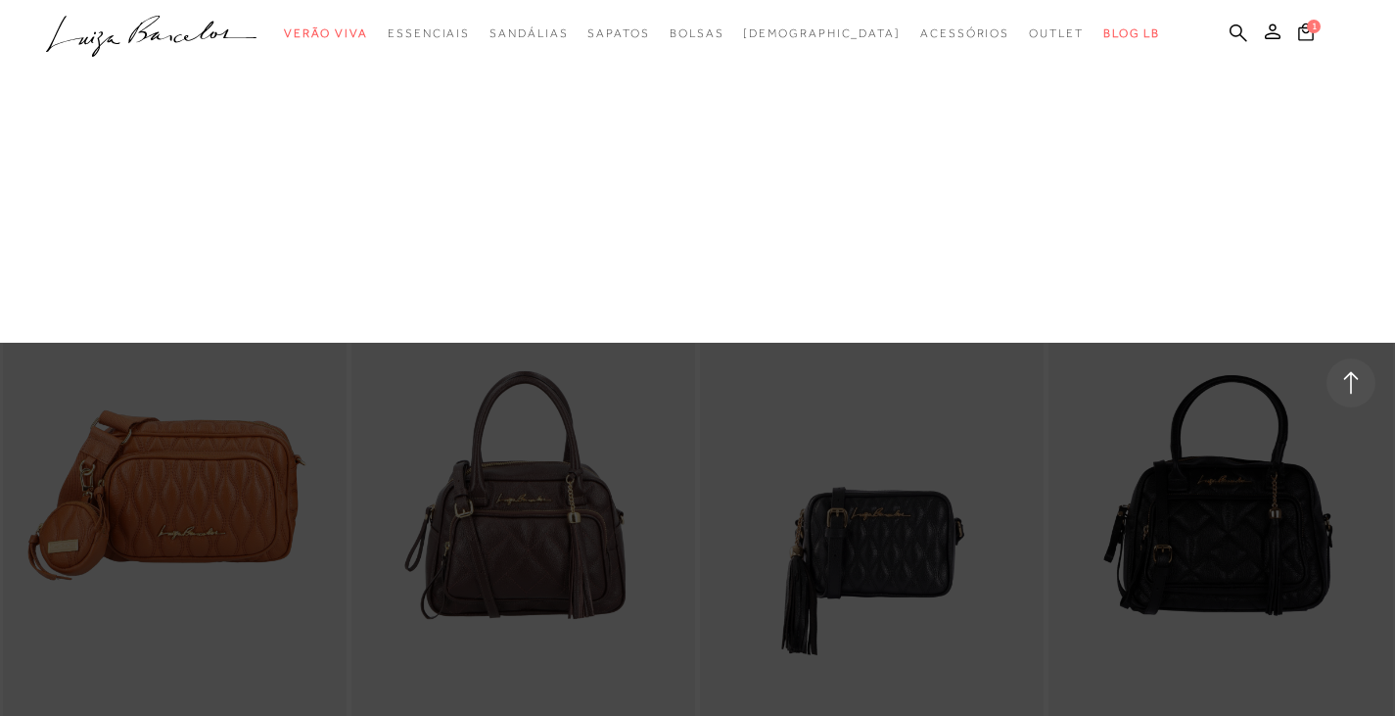
scroll to position [10671, 0]
